Goal: Task Accomplishment & Management: Complete application form

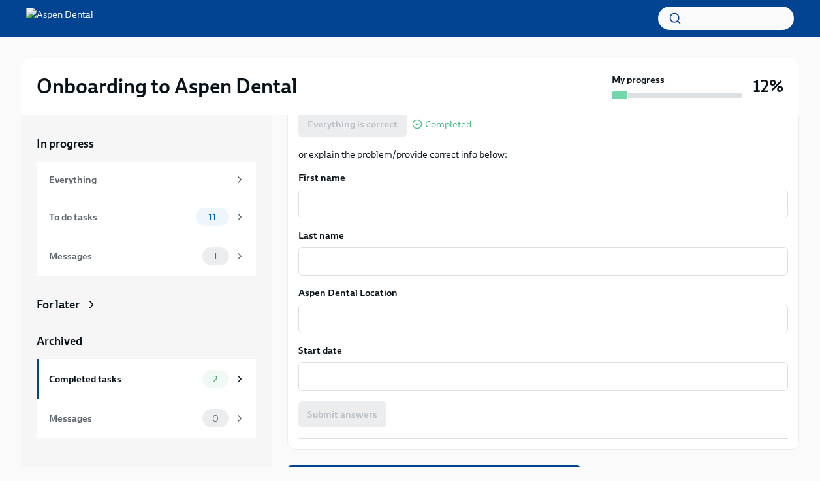
scroll to position [241, 0]
click at [205, 214] on span "11" at bounding box center [212, 217] width 24 height 10
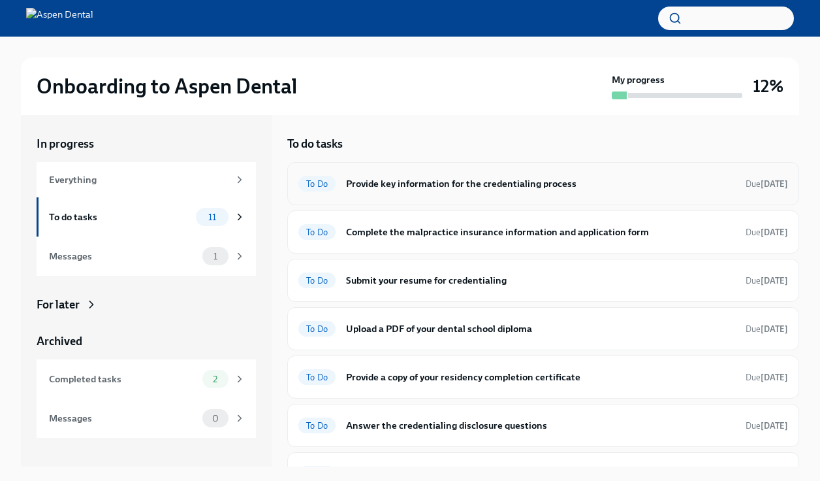
click at [333, 182] on span "To Do" at bounding box center [316, 184] width 37 height 10
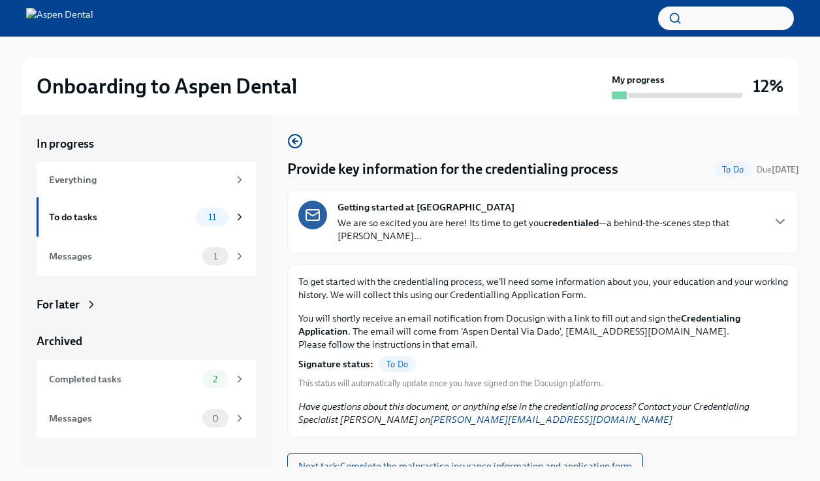
scroll to position [2, 0]
click at [388, 360] on span "To Do" at bounding box center [397, 365] width 37 height 10
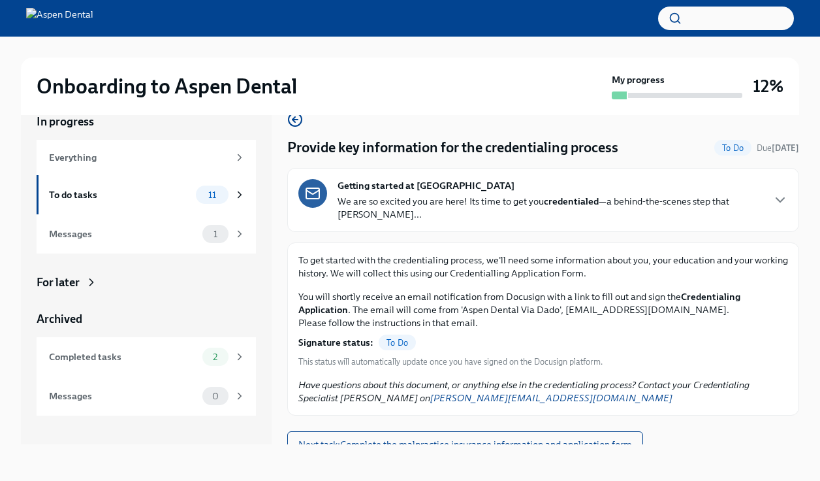
scroll to position [22, 0]
click at [416, 438] on span "Next task : Complete the malpractice insurance information and application form" at bounding box center [465, 444] width 334 height 13
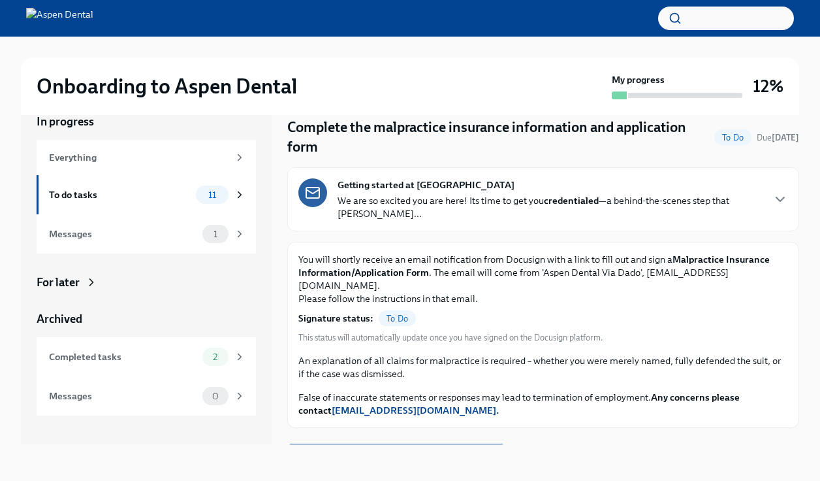
scroll to position [22, 0]
click at [400, 451] on span "Next task : Submit your resume for credentialing" at bounding box center [396, 457] width 196 height 13
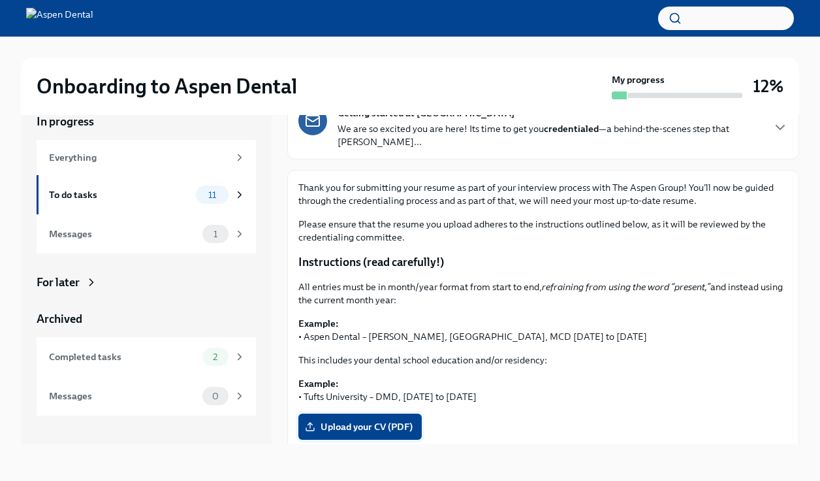
scroll to position [78, 0]
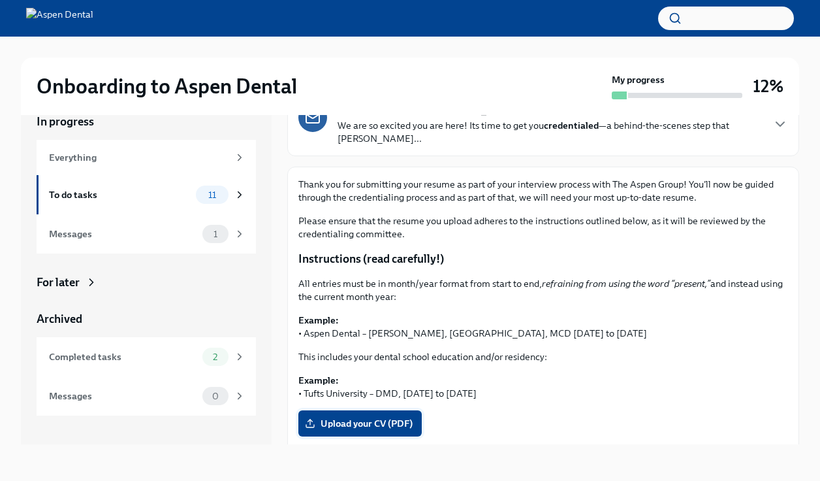
click at [351, 417] on span "Upload your CV (PDF)" at bounding box center [360, 423] width 105 height 13
click at [0, 0] on input "Upload your CV (PDF)" at bounding box center [0, 0] width 0 height 0
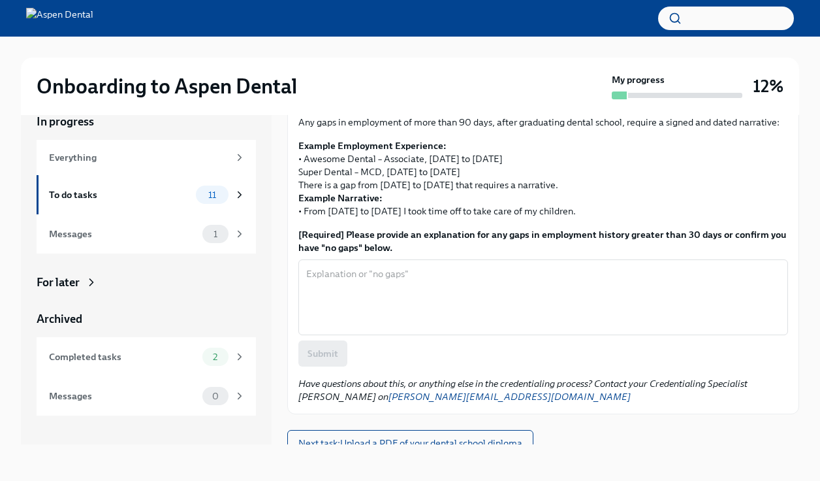
scroll to position [445, 0]
click at [528, 294] on textarea "[Required] Please provide an explanation for any gaps in employment history gre…" at bounding box center [543, 298] width 474 height 63
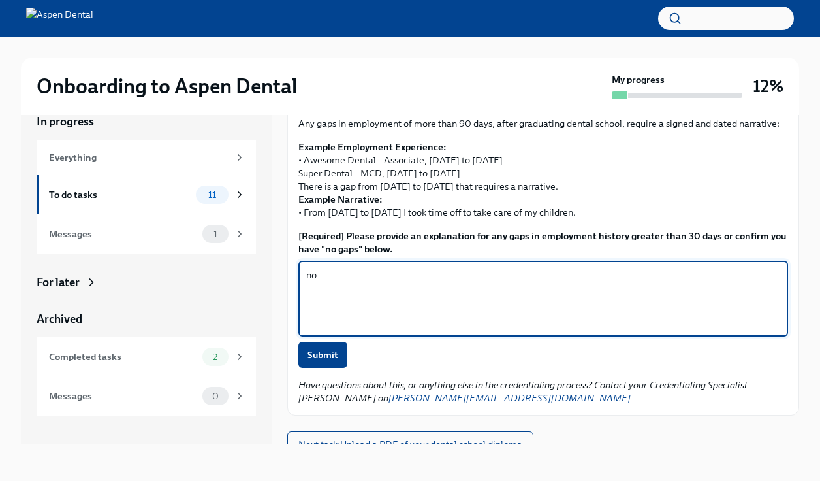
type textarea "n"
type textarea "N/A"
click at [333, 348] on span "Submit" at bounding box center [323, 354] width 31 height 13
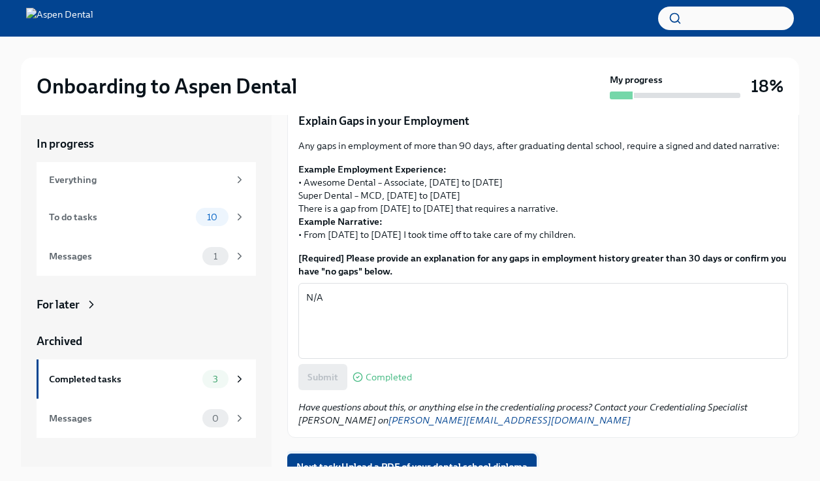
click at [402, 460] on span "Next task : Upload a PDF of your dental school diploma" at bounding box center [411, 466] width 231 height 13
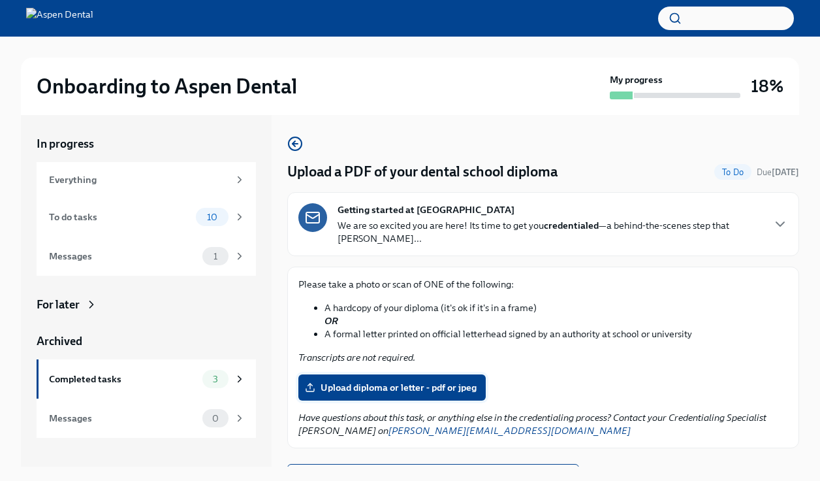
click at [351, 381] on span "Upload diploma or letter - pdf or jpeg" at bounding box center [392, 387] width 169 height 13
click at [0, 0] on input "Upload diploma or letter - pdf or jpeg" at bounding box center [0, 0] width 0 height 0
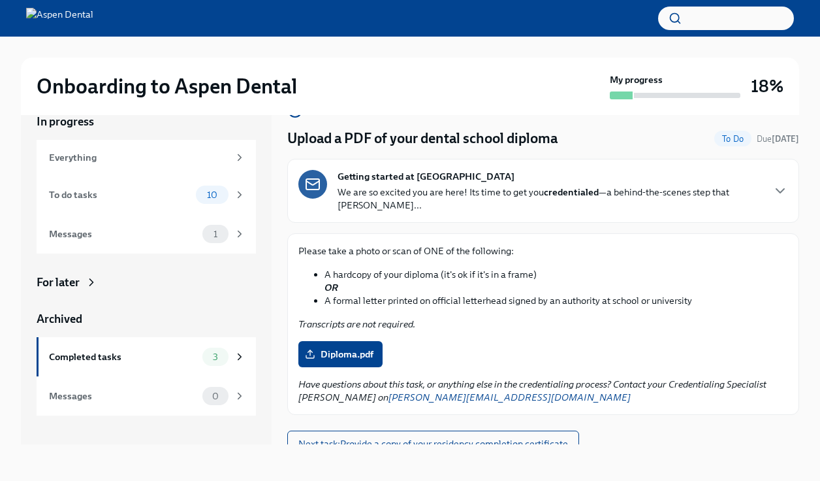
scroll to position [10, 0]
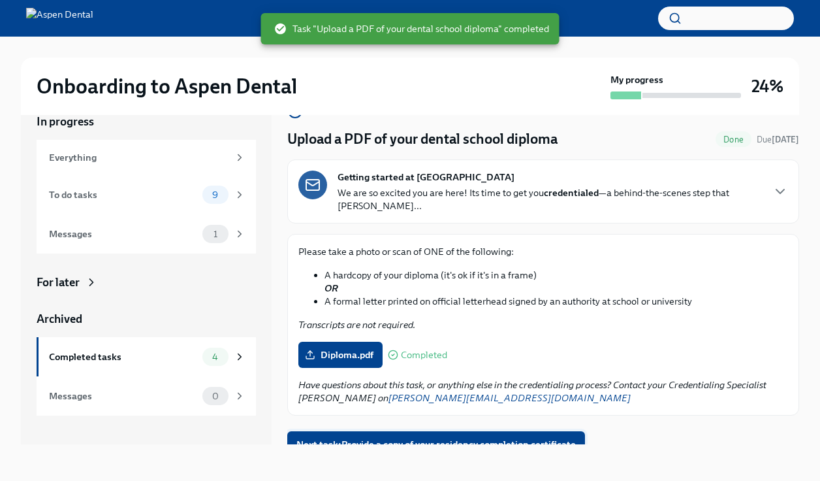
click at [392, 438] on span "Next task : Provide a copy of your residency completion certificate" at bounding box center [436, 444] width 280 height 13
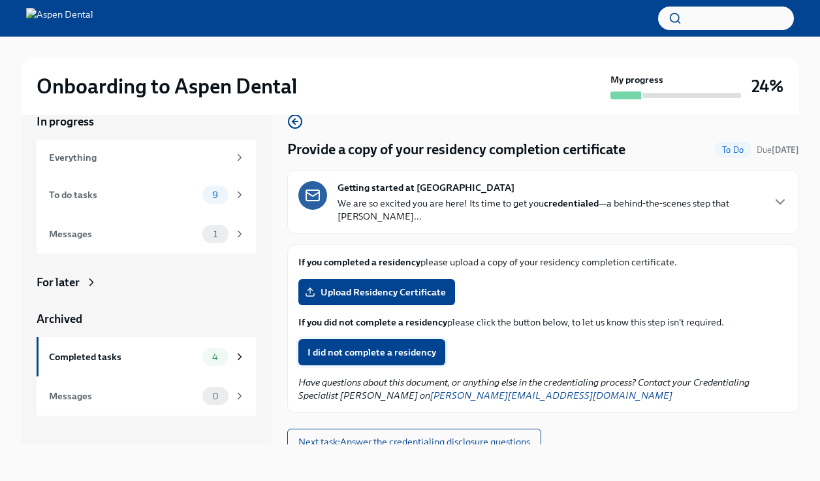
click at [398, 345] on span "I did not complete a residency" at bounding box center [372, 351] width 129 height 13
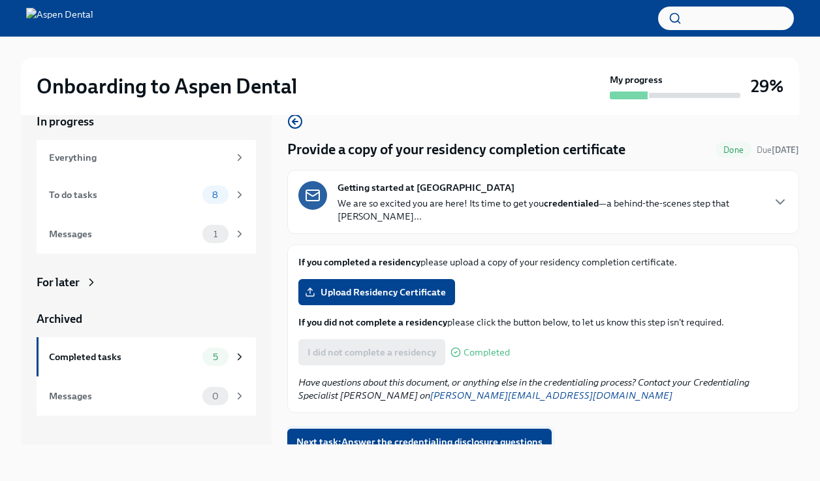
scroll to position [22, 0]
click at [444, 437] on button "Next task : Answer the credentialing disclosure questions" at bounding box center [419, 441] width 264 height 26
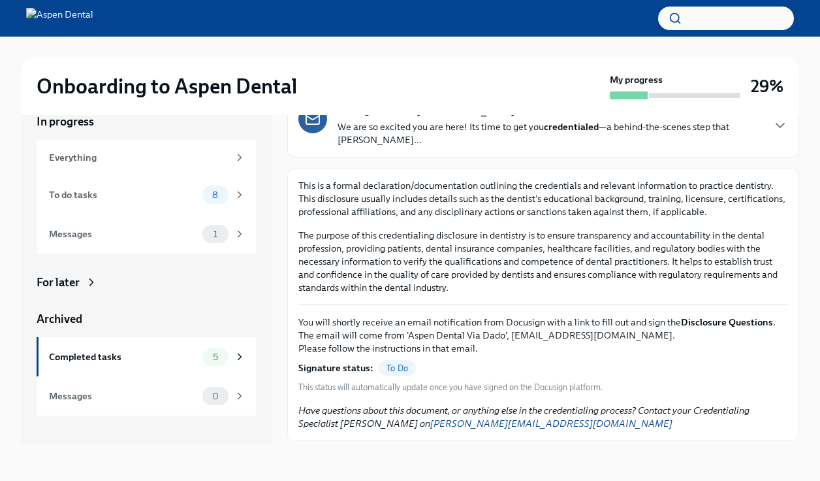
scroll to position [64, 0]
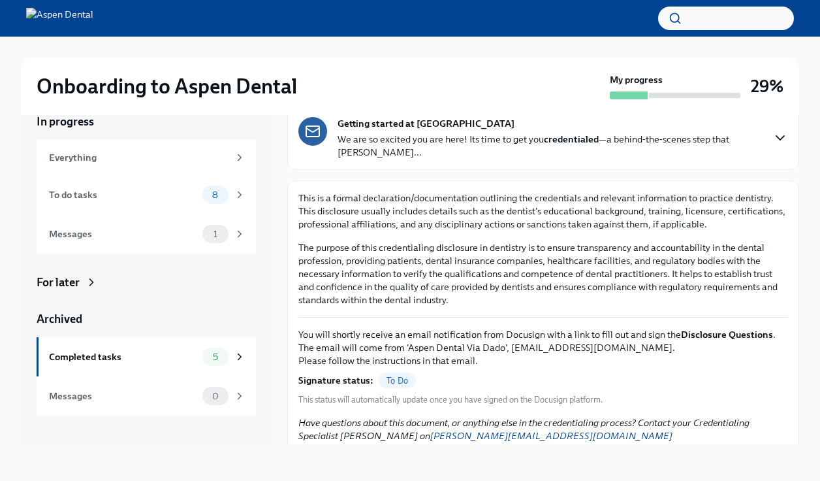
click at [780, 130] on icon "button" at bounding box center [781, 138] width 16 height 16
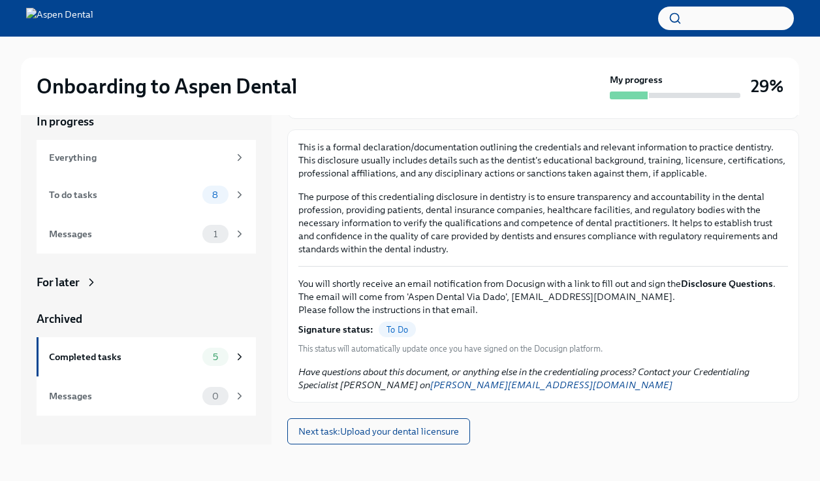
scroll to position [1277, 0]
click at [398, 330] on span "To Do" at bounding box center [397, 330] width 37 height 10
click at [369, 431] on span "Next task : Upload your dental licensure" at bounding box center [378, 430] width 161 height 13
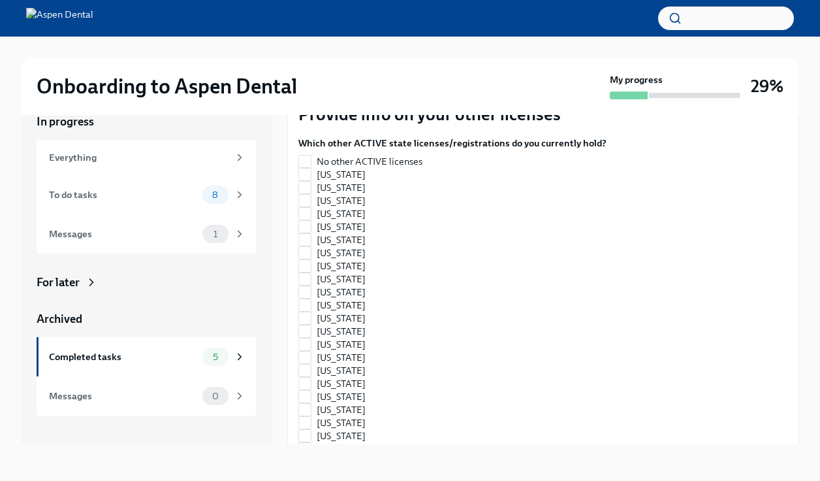
scroll to position [1181, 0]
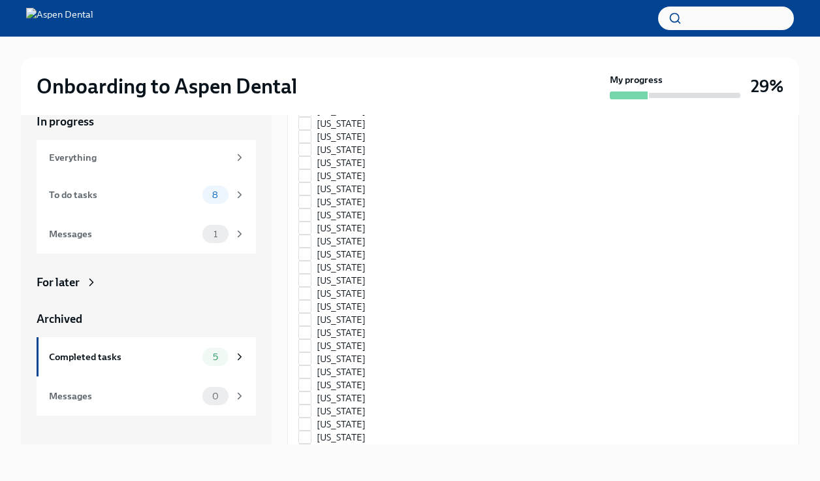
click at [0, 0] on input "Upload [US_STATE] State License / Registration" at bounding box center [0, 0] width 0 height 0
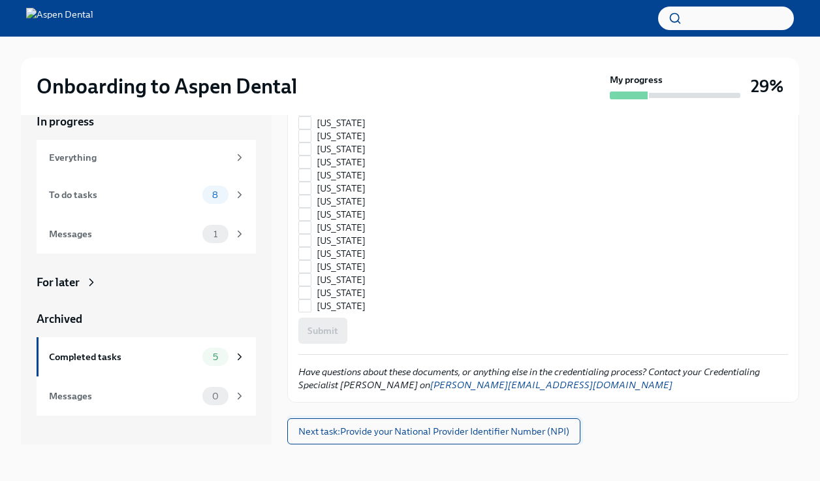
scroll to position [2963, 0]
click at [387, 435] on span "Next task : Provide your National Provider Identifier Number (NPI)" at bounding box center [433, 430] width 271 height 13
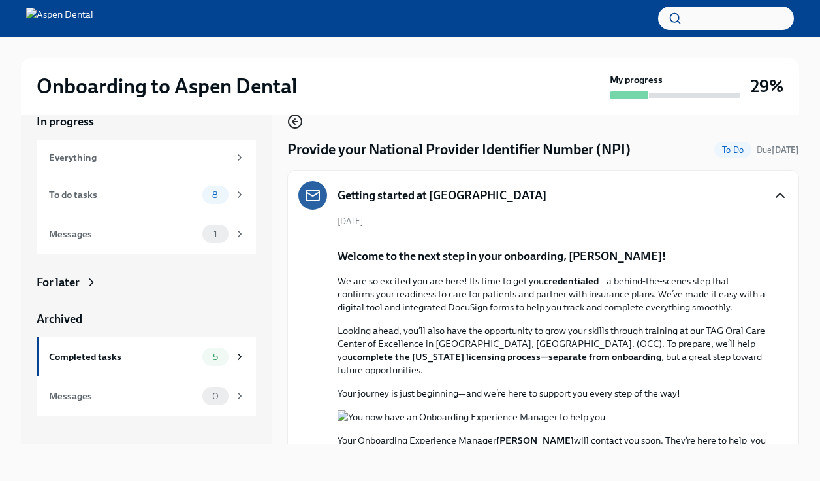
click at [296, 121] on icon "button" at bounding box center [295, 121] width 5 height 0
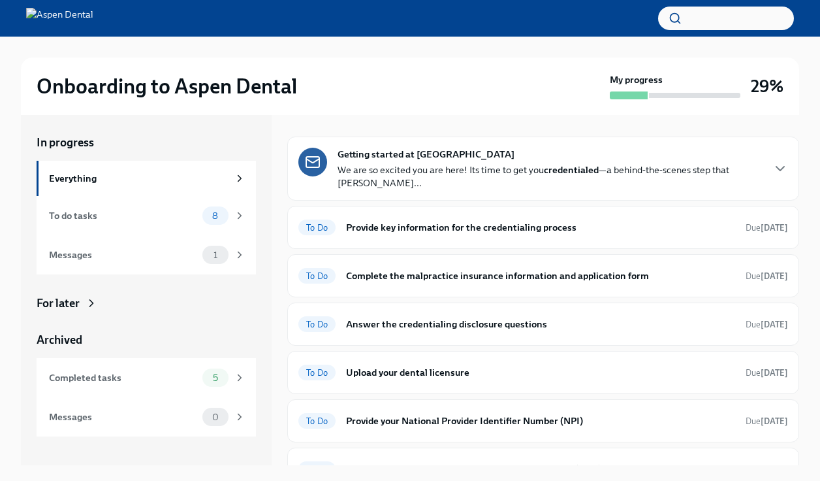
scroll to position [1, 0]
click at [225, 219] on span "8" at bounding box center [215, 216] width 22 height 10
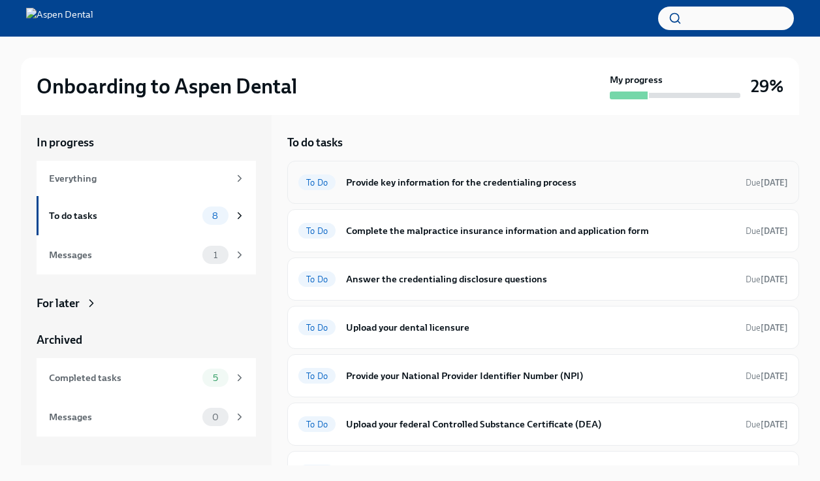
click at [340, 182] on div "To Do Provide key information for the credentialing process Due [DATE]" at bounding box center [543, 182] width 490 height 21
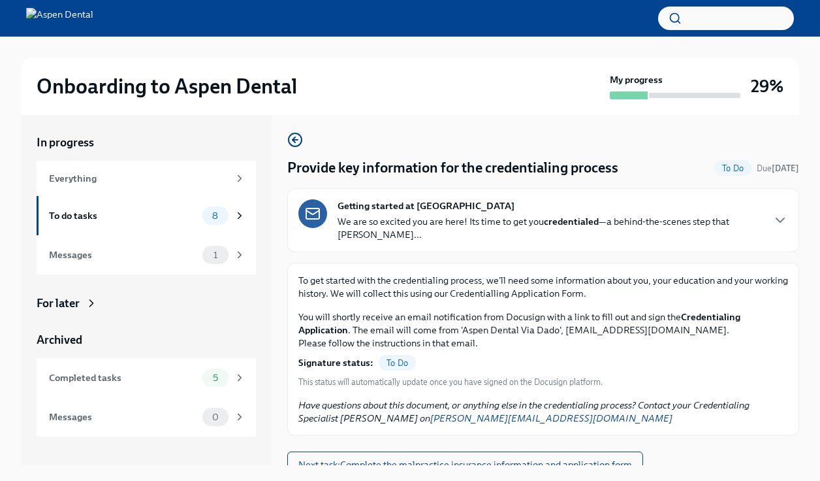
scroll to position [2, 0]
click at [356, 458] on span "Next task : Complete the malpractice insurance information and application form" at bounding box center [465, 464] width 334 height 13
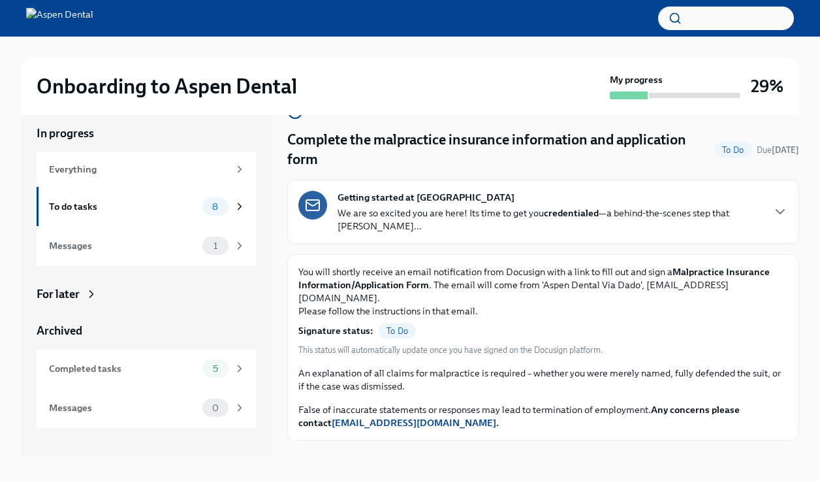
scroll to position [11, 0]
click at [387, 462] on span "Next task : Answer the credentialing disclosure questions" at bounding box center [414, 468] width 232 height 13
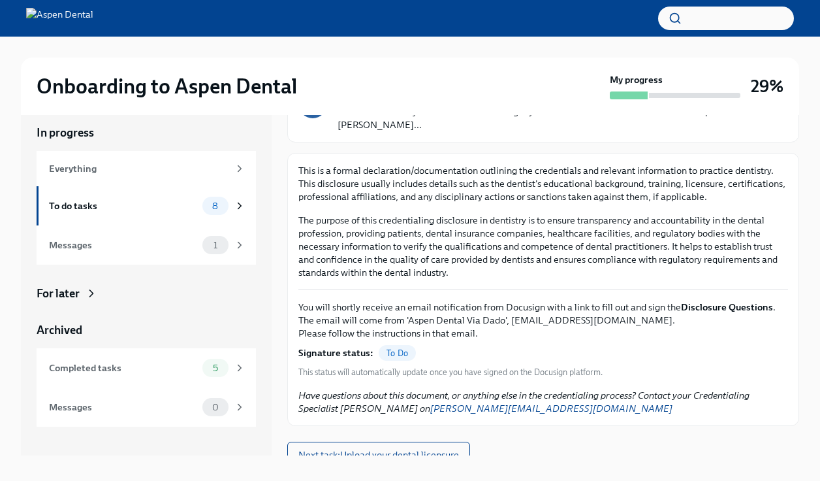
scroll to position [102, 0]
click at [404, 449] on span "Next task : Upload your dental licensure" at bounding box center [378, 455] width 161 height 13
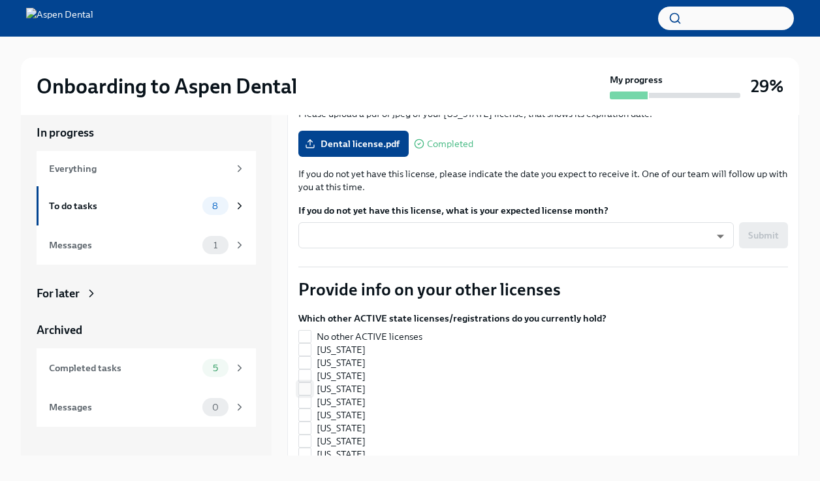
scroll to position [205, 0]
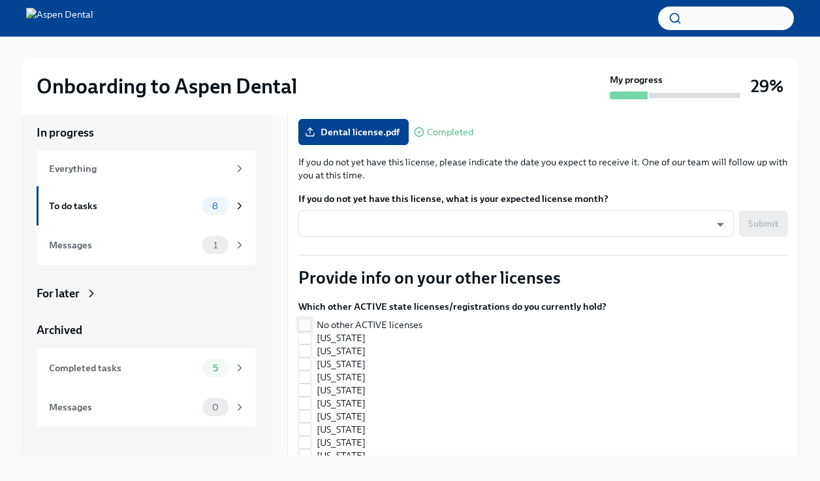
click at [303, 319] on input "No other ACTIVE licenses" at bounding box center [305, 325] width 12 height 12
checkbox input "true"
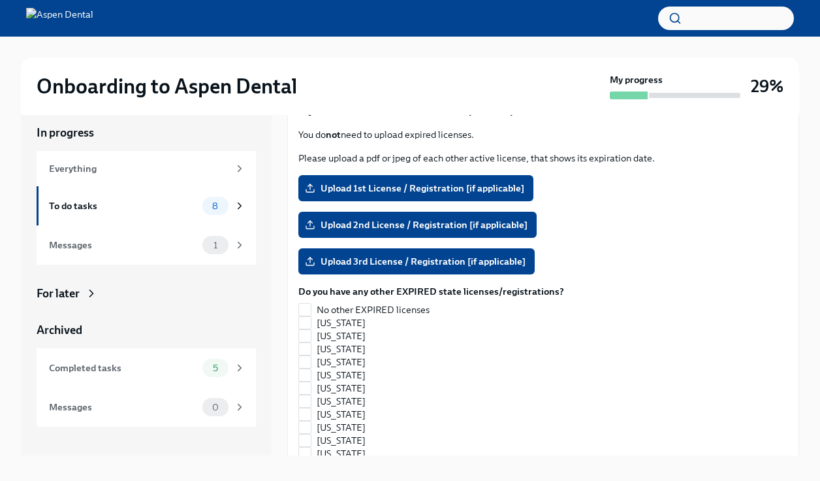
scroll to position [1151, 0]
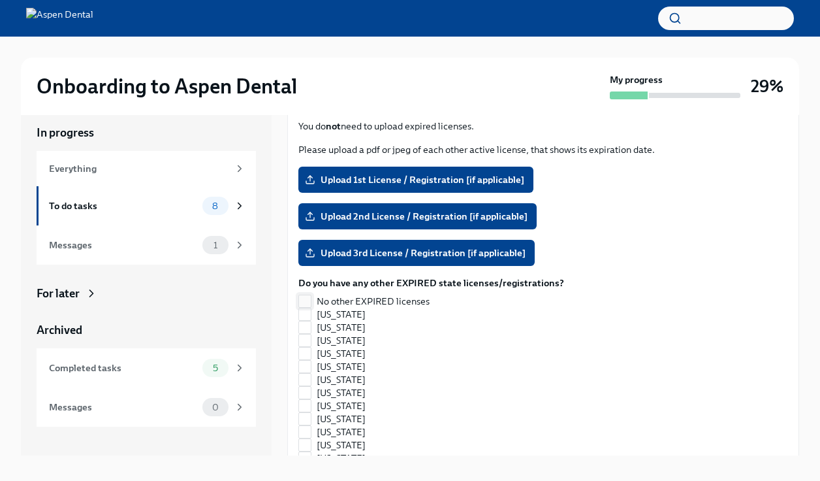
click at [306, 295] on input "No other EXPIRED licenses" at bounding box center [305, 301] width 12 height 12
checkbox input "true"
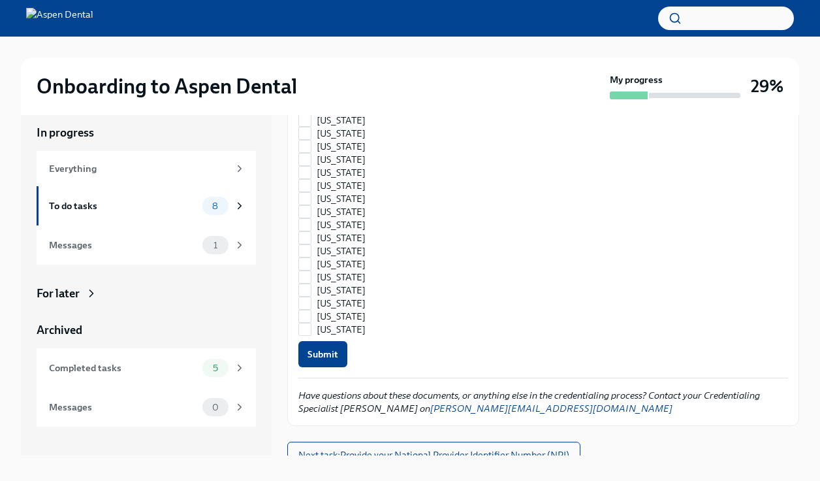
scroll to position [1788, 0]
click at [334, 348] on span "Submit" at bounding box center [323, 354] width 31 height 13
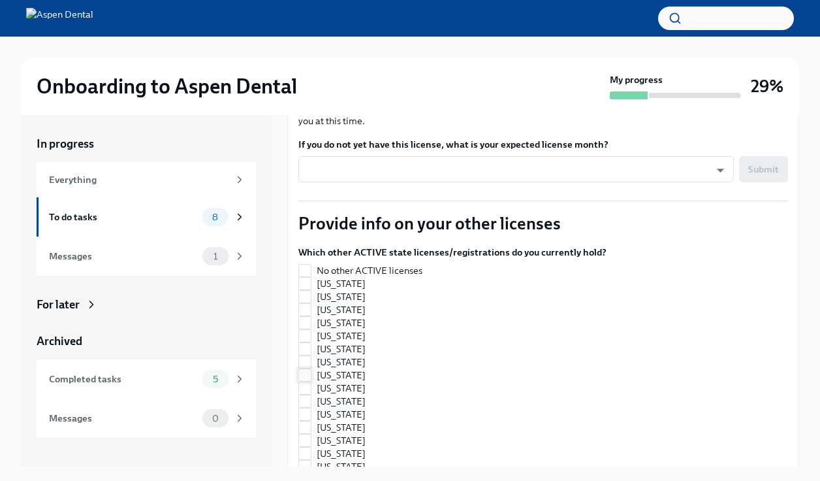
scroll to position [272, 0]
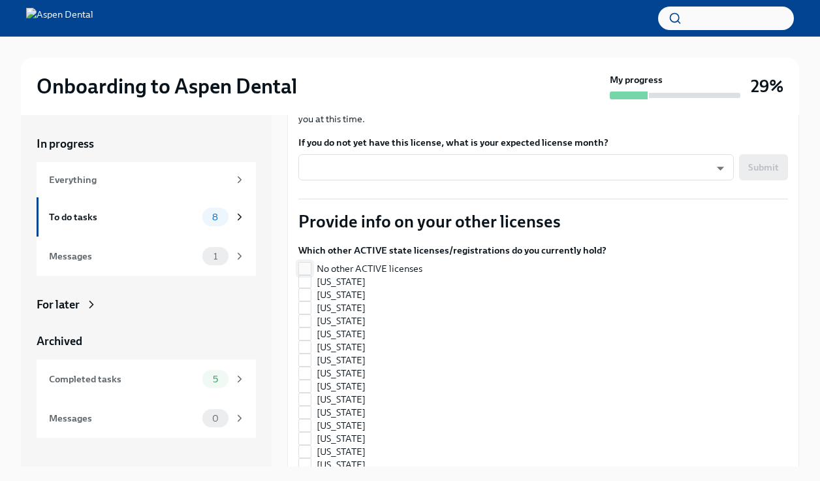
click at [305, 263] on input "No other ACTIVE licenses" at bounding box center [305, 269] width 12 height 12
checkbox input "true"
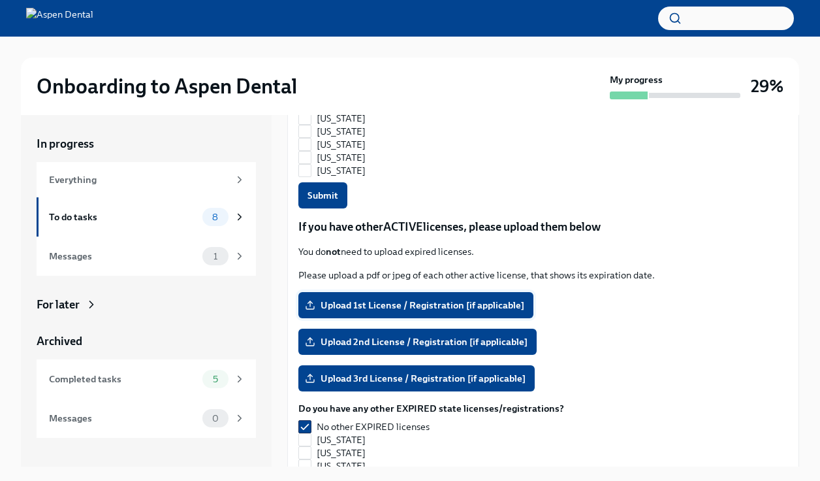
scroll to position [1041, 0]
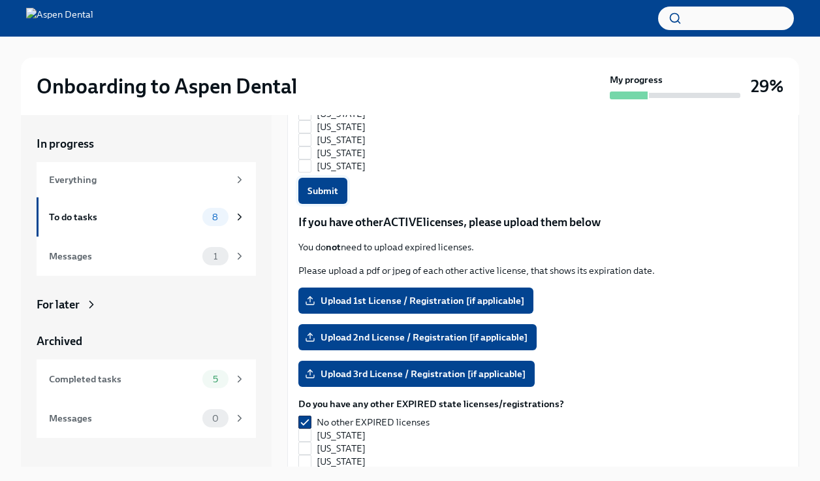
click at [316, 184] on span "Submit" at bounding box center [323, 190] width 31 height 13
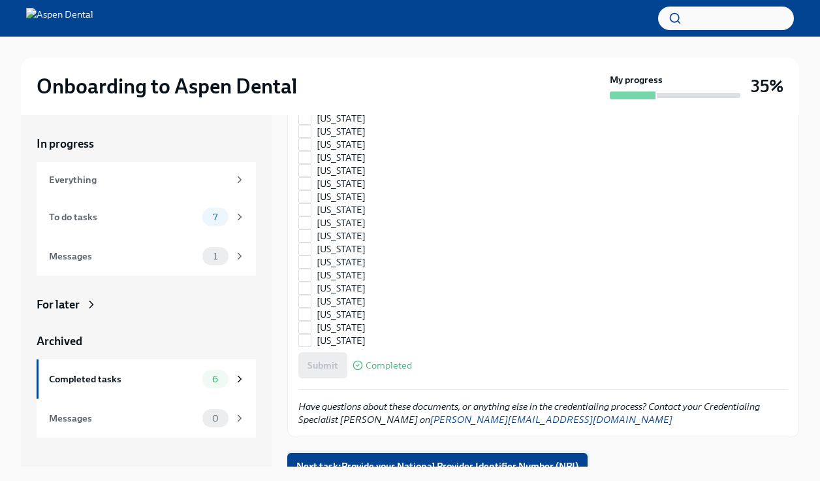
scroll to position [1788, 0]
click at [361, 460] on span "Next task : Provide your National Provider Identifier Number (NPI)" at bounding box center [437, 466] width 282 height 13
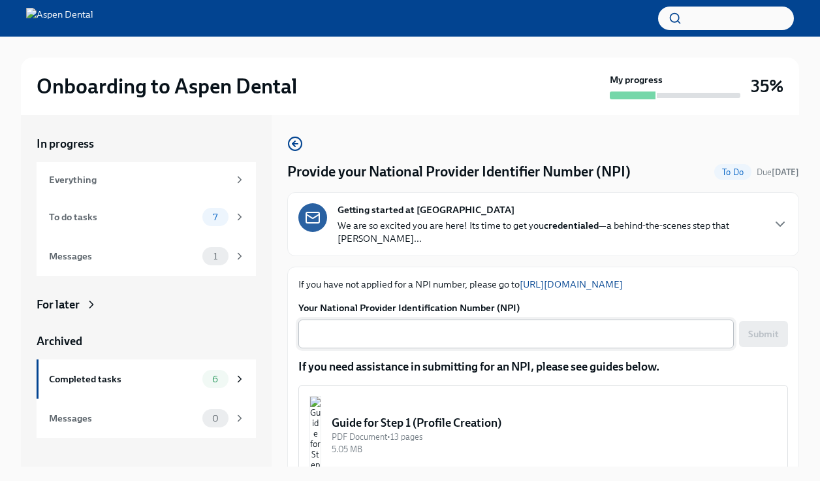
click at [427, 326] on textarea "Your National Provider Identification Number (NPI)" at bounding box center [516, 334] width 420 height 16
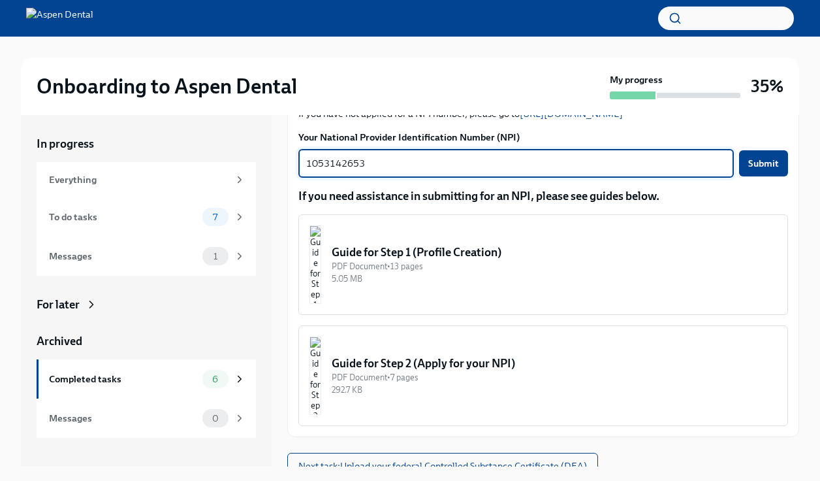
scroll to position [170, 0]
type textarea "1053142653"
click at [761, 157] on span "Submit" at bounding box center [763, 163] width 31 height 13
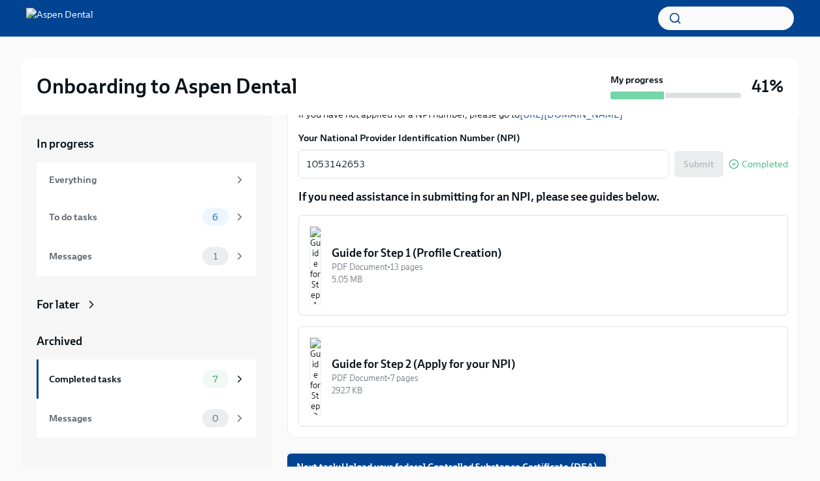
click at [406, 460] on span "Next task : Upload your federal Controlled Substance Certificate (DEA)" at bounding box center [446, 466] width 300 height 13
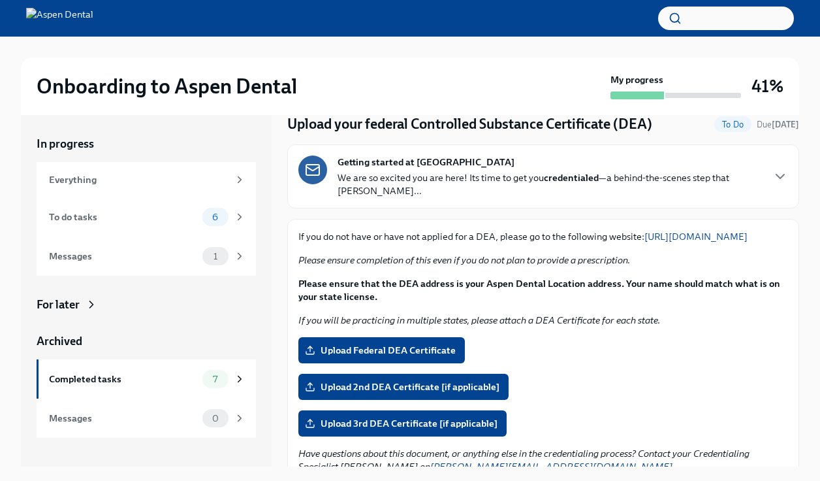
scroll to position [81, 0]
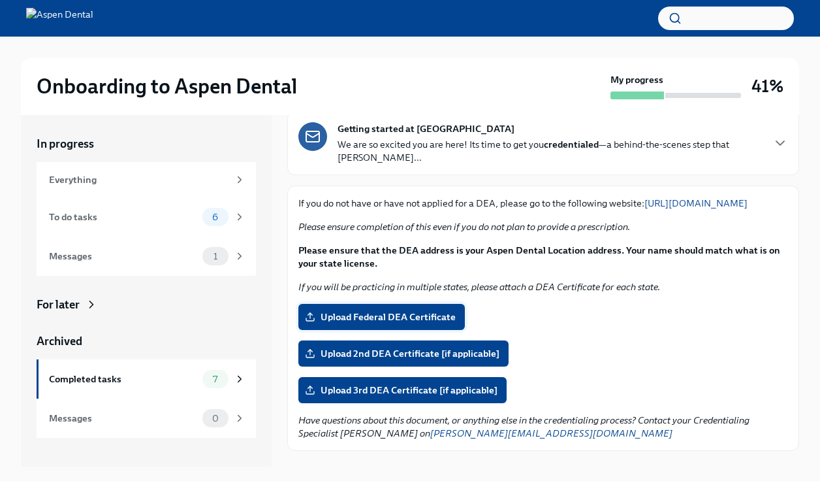
click at [395, 321] on span "Upload Federal DEA Certificate" at bounding box center [382, 316] width 148 height 13
click at [0, 0] on input "Upload Federal DEA Certificate" at bounding box center [0, 0] width 0 height 0
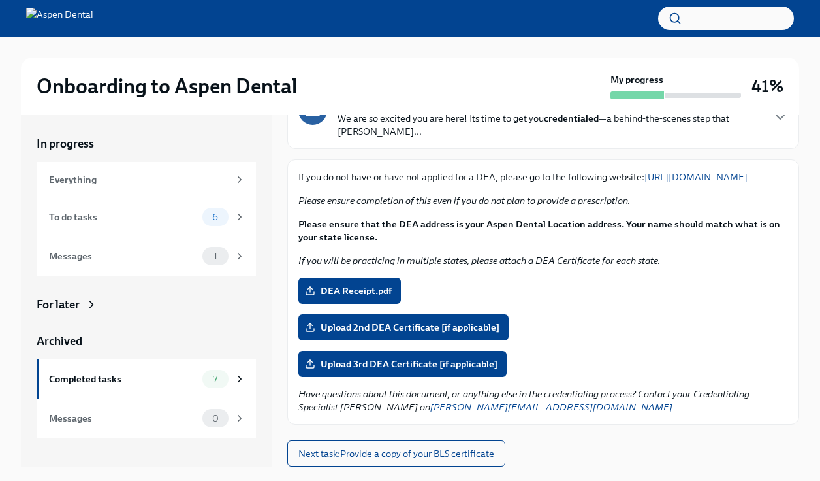
scroll to position [107, 0]
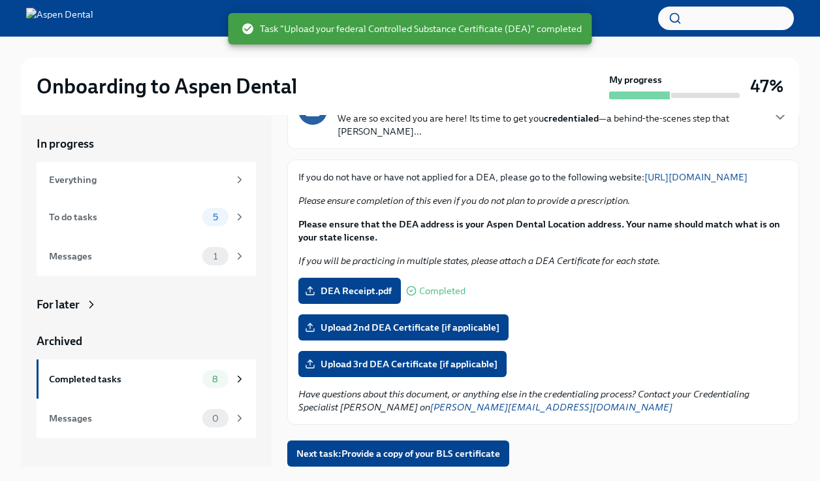
click at [645, 178] on link "[URL][DOMAIN_NAME]" at bounding box center [696, 177] width 103 height 12
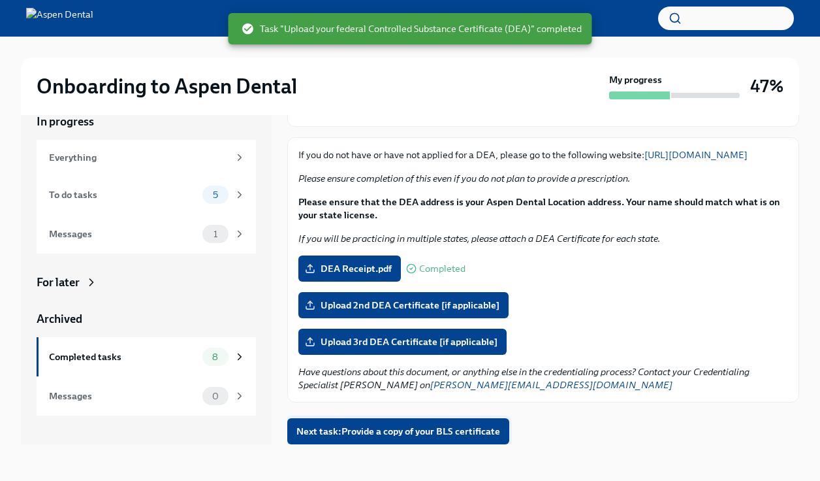
scroll to position [22, 0]
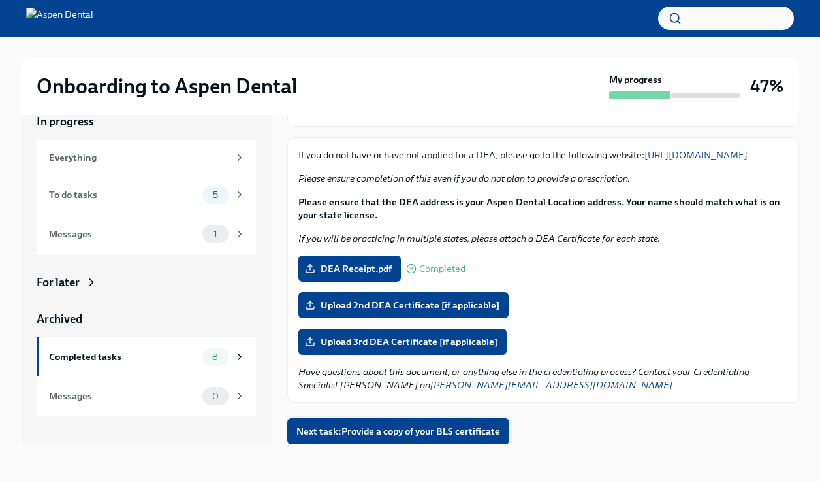
click at [388, 430] on span "Next task : Provide a copy of your BLS certificate" at bounding box center [398, 430] width 204 height 13
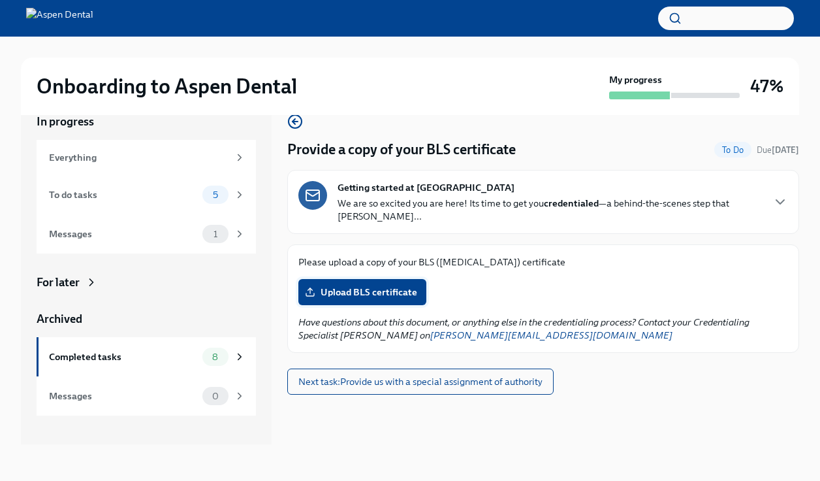
click at [382, 285] on span "Upload BLS certificate" at bounding box center [363, 291] width 110 height 13
click at [0, 0] on input "Upload BLS certificate" at bounding box center [0, 0] width 0 height 0
click at [351, 285] on span "Upload BLS certificate" at bounding box center [363, 291] width 110 height 13
click at [0, 0] on input "Upload BLS certificate" at bounding box center [0, 0] width 0 height 0
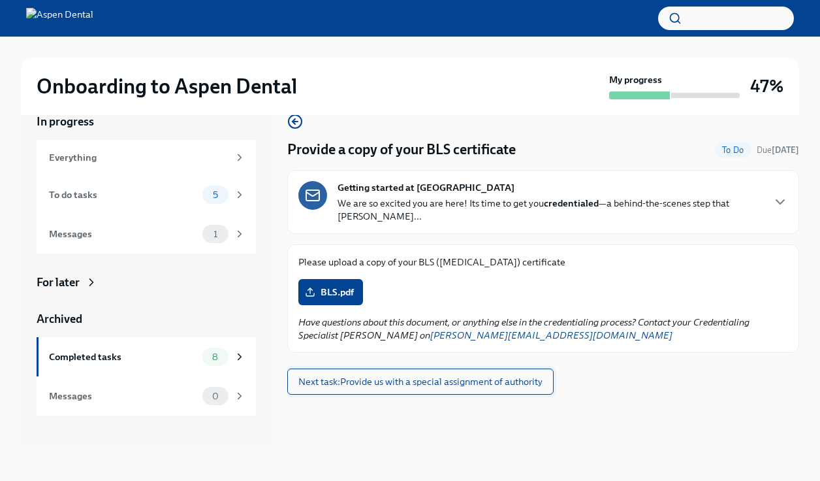
click at [447, 375] on span "Next task : Provide us with a special assignment of authority" at bounding box center [420, 381] width 244 height 13
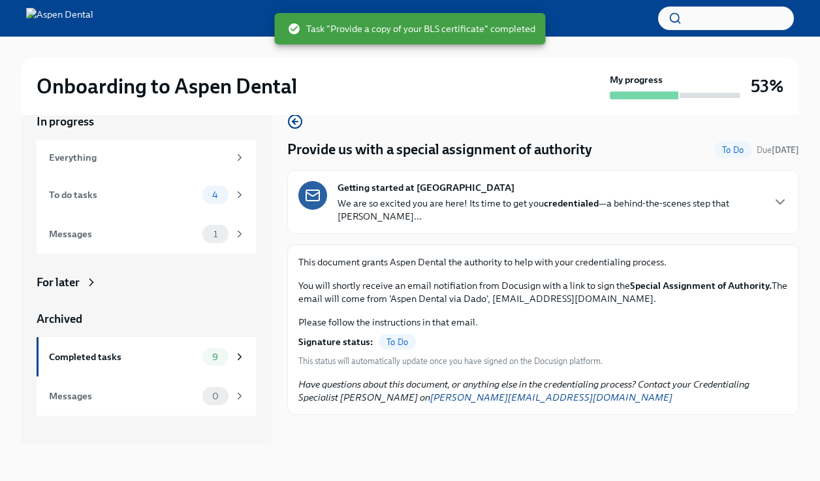
scroll to position [22, 0]
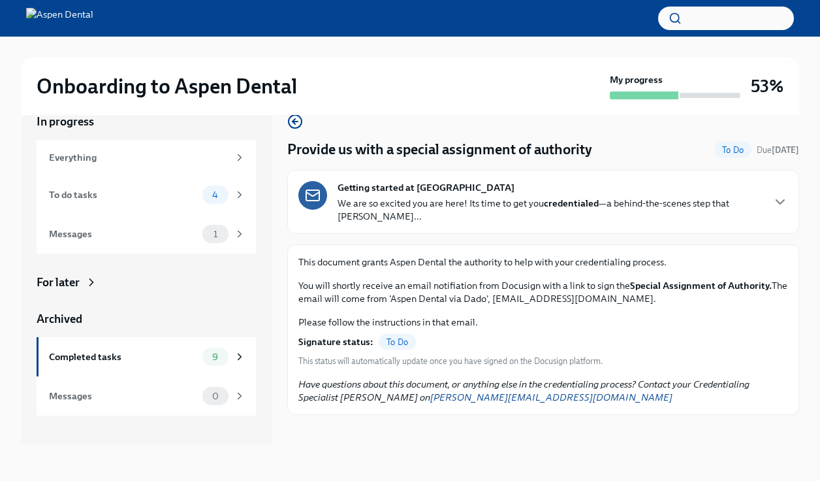
click at [387, 337] on span "To Do" at bounding box center [397, 342] width 37 height 10
click at [397, 337] on span "To Do" at bounding box center [397, 342] width 37 height 10
click at [783, 184] on div "Getting started at Aspen Dental We are so excited you are here! Its time to get…" at bounding box center [543, 202] width 490 height 42
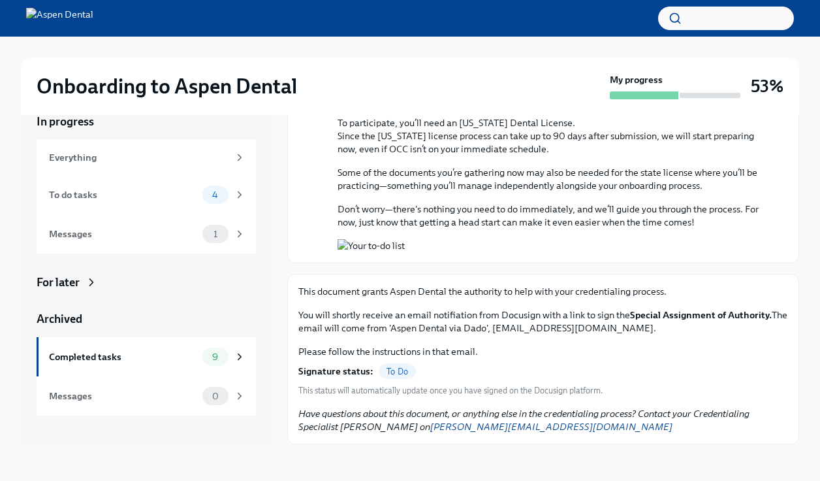
scroll to position [1132, 0]
click at [389, 371] on span "To Do" at bounding box center [397, 371] width 37 height 10
click at [193, 192] on div "To do tasks" at bounding box center [123, 194] width 148 height 14
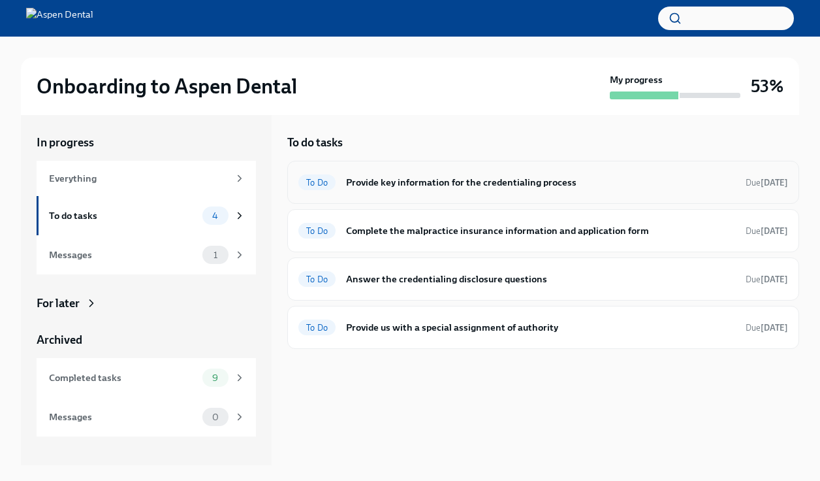
click at [586, 196] on div "To Do Provide key information for the credentialing process Due [DATE]" at bounding box center [543, 182] width 512 height 43
click at [528, 188] on h6 "Provide key information for the credentialing process" at bounding box center [540, 182] width 389 height 14
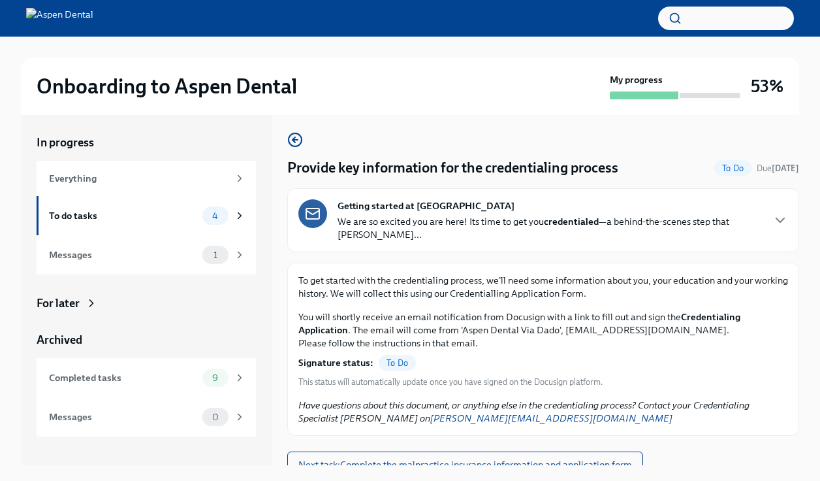
scroll to position [2, 0]
click at [294, 140] on icon "button" at bounding box center [295, 140] width 5 height 0
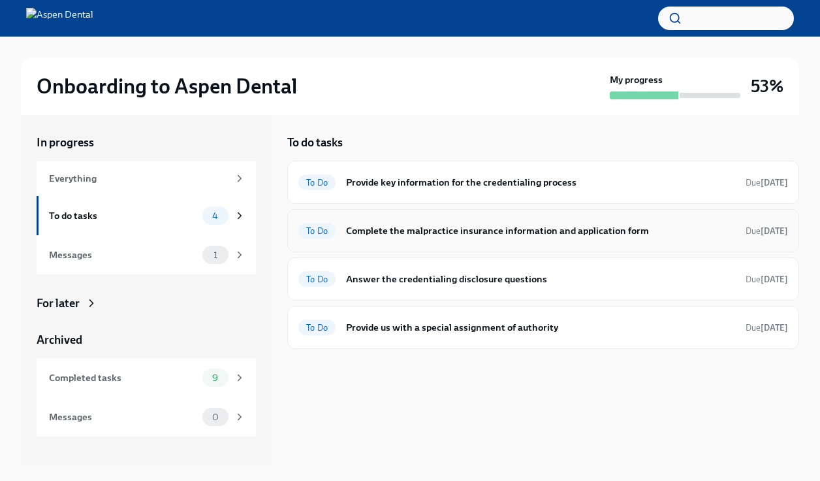
click at [391, 232] on h6 "Complete the malpractice insurance information and application form" at bounding box center [540, 230] width 389 height 14
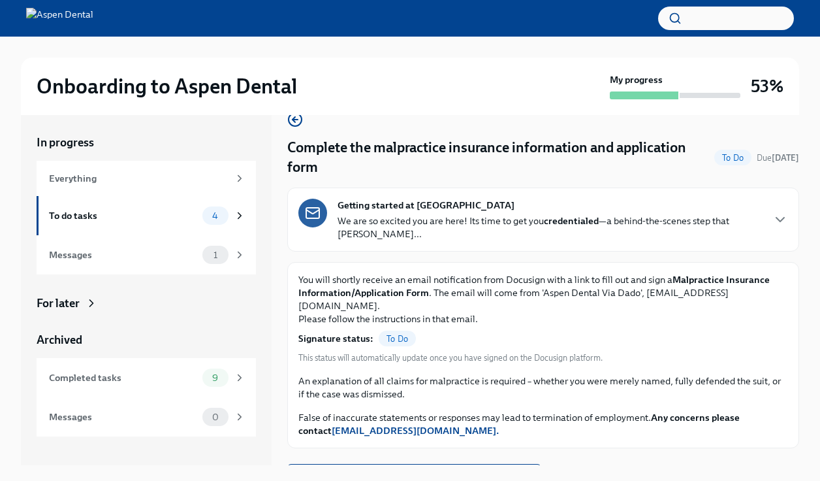
scroll to position [22, 0]
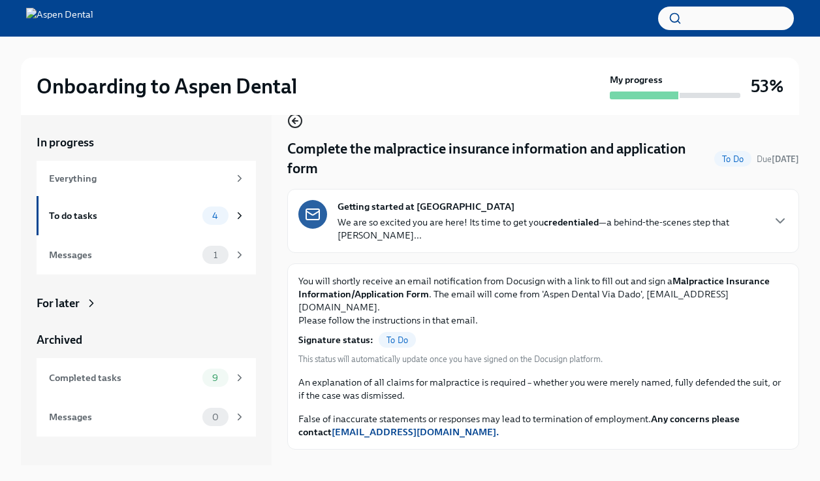
click at [295, 121] on icon "button" at bounding box center [295, 121] width 5 height 0
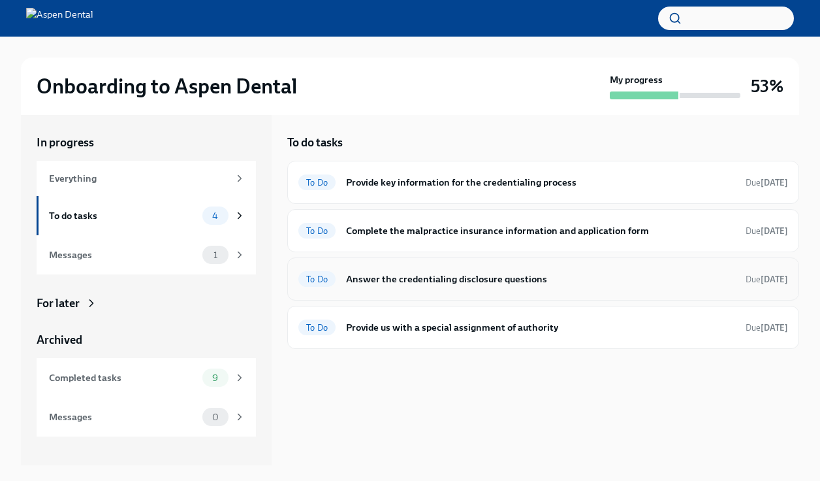
click at [387, 285] on h6 "Answer the credentialing disclosure questions" at bounding box center [540, 279] width 389 height 14
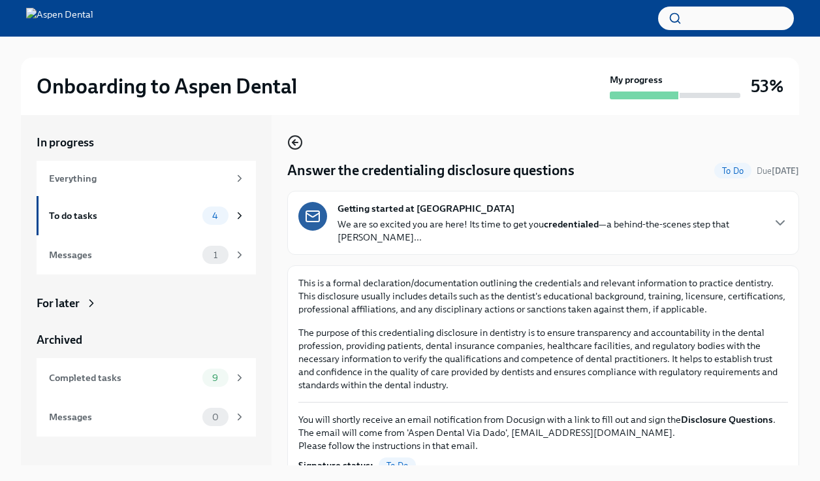
click at [298, 141] on icon "button" at bounding box center [295, 143] width 16 height 16
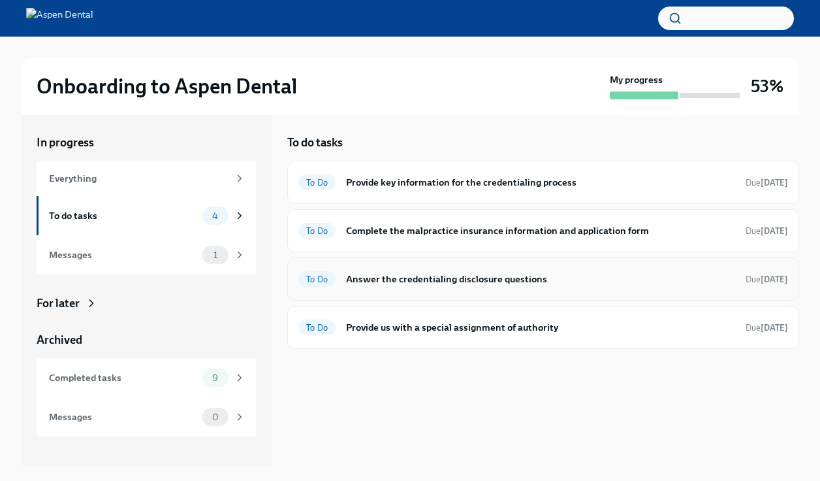
click at [391, 272] on h6 "Answer the credentialing disclosure questions" at bounding box center [540, 279] width 389 height 14
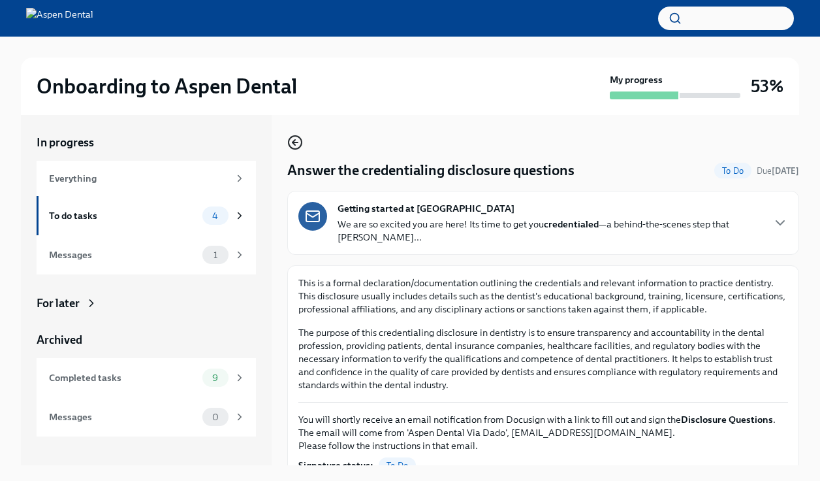
click at [296, 146] on icon "button" at bounding box center [295, 143] width 16 height 16
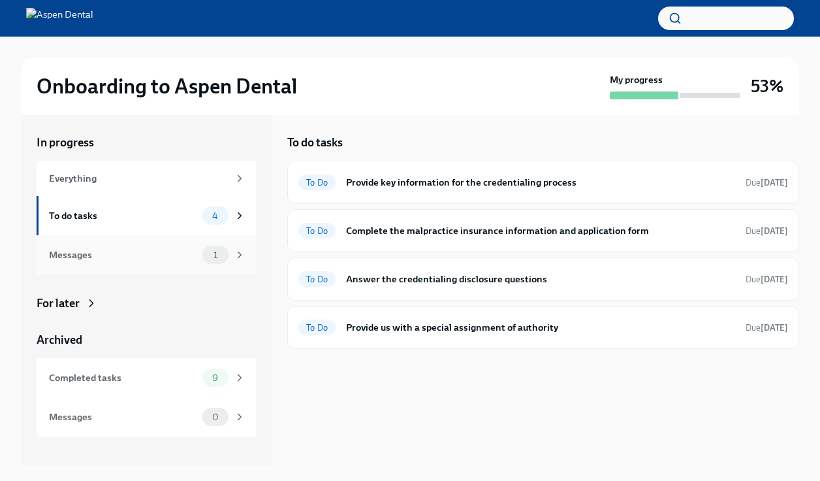
click at [205, 262] on div "1" at bounding box center [223, 255] width 43 height 18
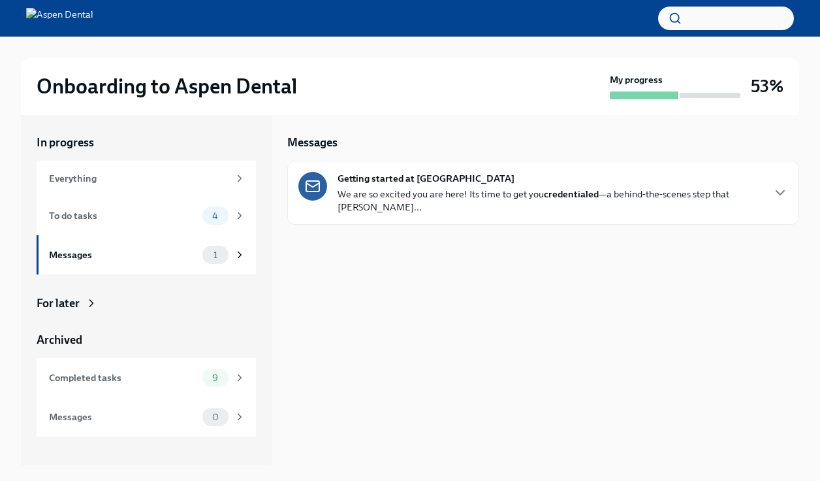
click at [403, 200] on div "Getting started at Aspen Dental We are so excited you are here! Its time to get…" at bounding box center [543, 193] width 512 height 64
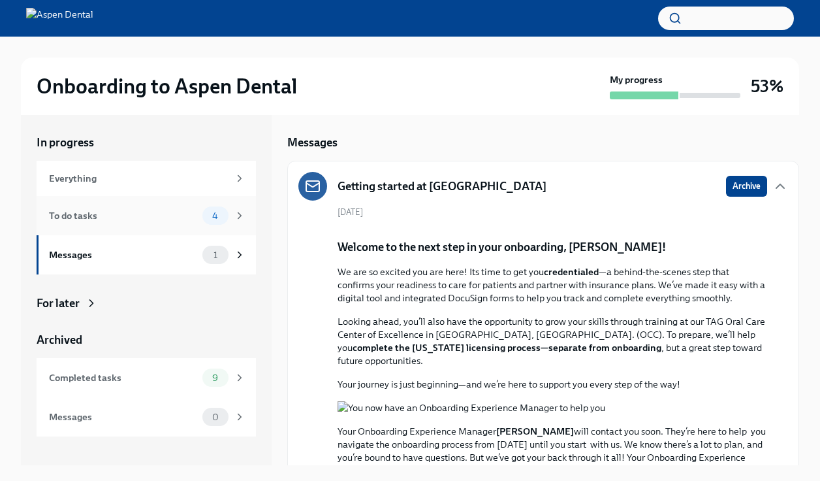
click at [214, 217] on span "4" at bounding box center [215, 216] width 22 height 10
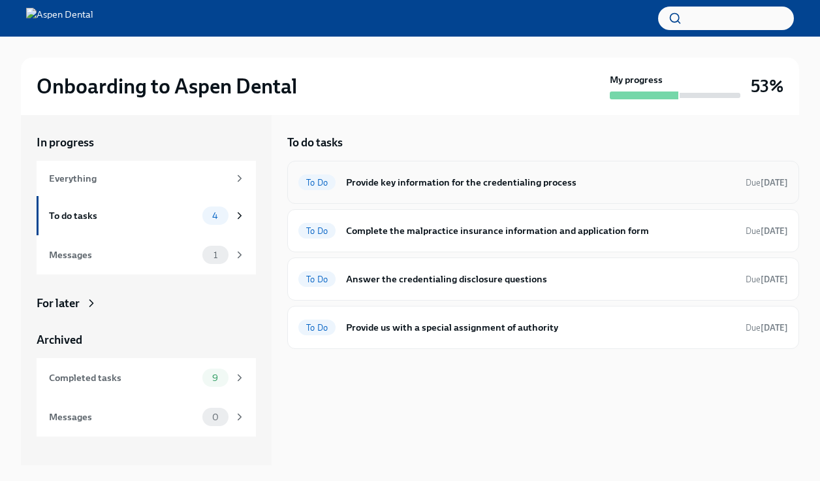
click at [338, 174] on div "To Do Provide key information for the credentialing process Due [DATE]" at bounding box center [543, 182] width 490 height 21
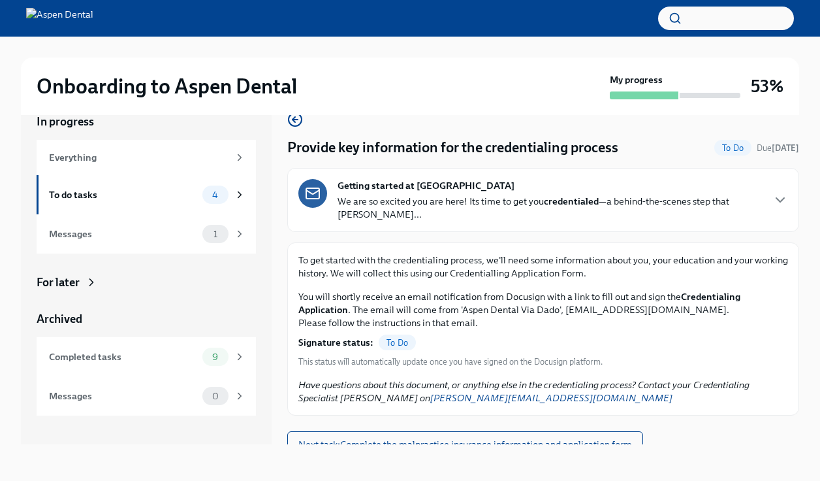
scroll to position [22, 0]
drag, startPoint x: 661, startPoint y: 296, endPoint x: 564, endPoint y: 300, distance: 97.4
click at [562, 298] on p "You will shortly receive an email notification from Docusign with a link to fil…" at bounding box center [543, 309] width 490 height 39
